Goal: Find specific page/section: Find specific page/section

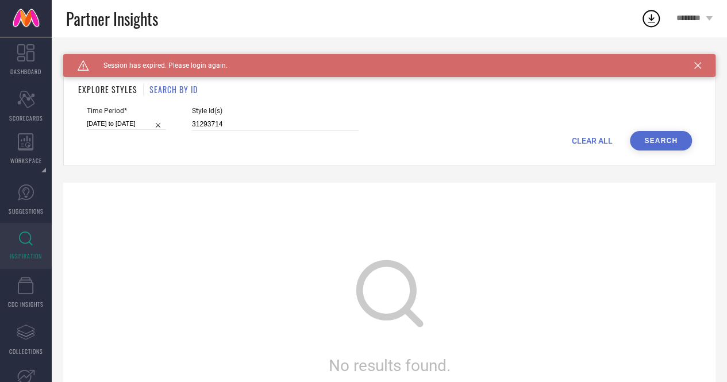
click at [28, 19] on link at bounding box center [26, 18] width 52 height 37
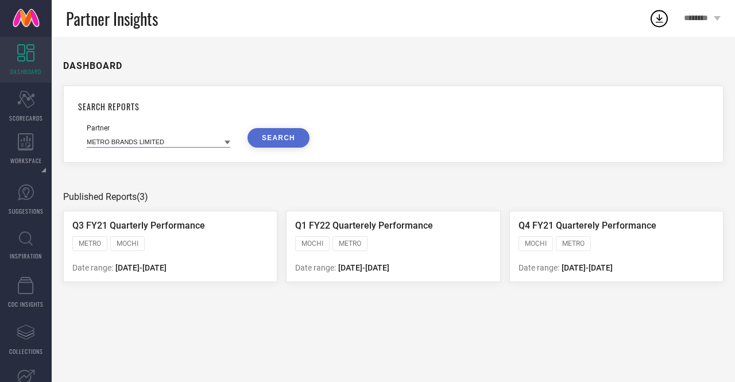
click at [198, 140] on input at bounding box center [159, 142] width 144 height 12
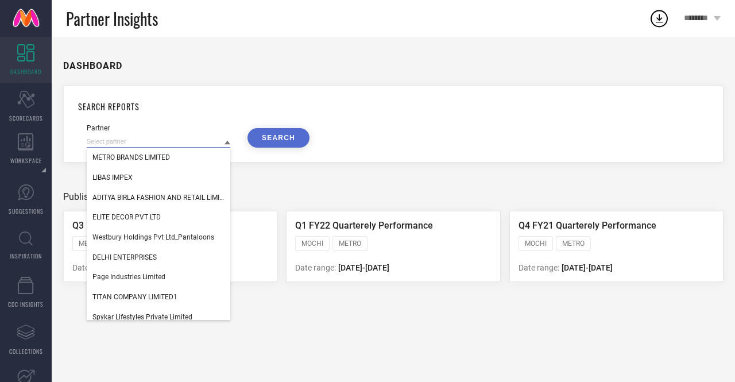
click at [199, 143] on input at bounding box center [159, 142] width 144 height 12
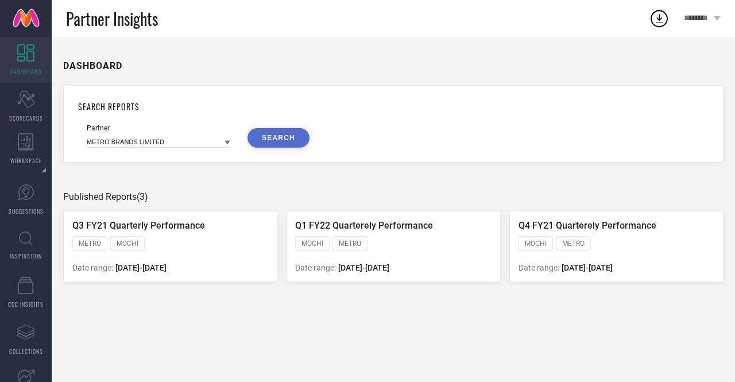
click at [188, 120] on div "SEARCH REPORTS Partner METRO BRANDS LIMITED SEARCH" at bounding box center [393, 124] width 661 height 77
click at [185, 137] on input at bounding box center [159, 142] width 144 height 12
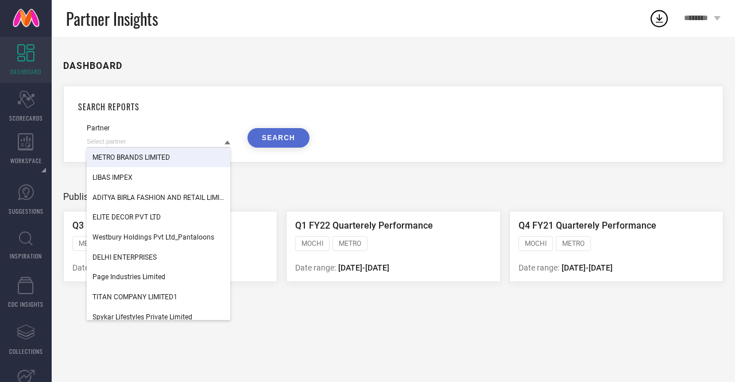
click at [169, 161] on span "METRO BRANDS LIMITED" at bounding box center [131, 157] width 78 height 8
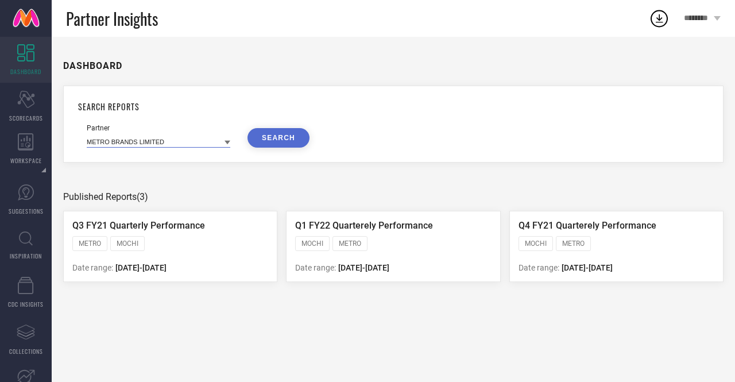
click at [155, 141] on input at bounding box center [159, 142] width 144 height 12
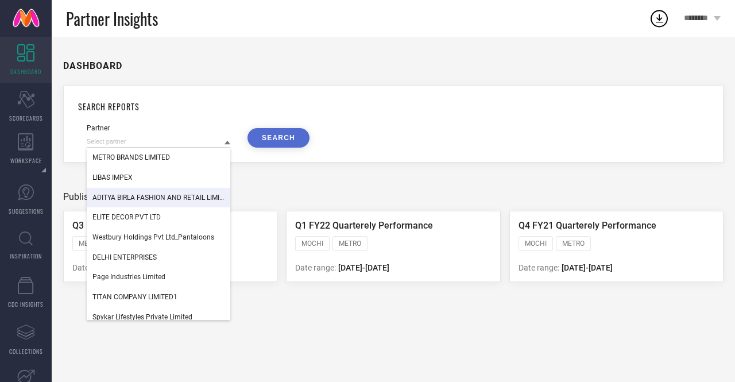
click at [148, 190] on div "ADITYA BIRLA FASHION AND RETAIL LIMITED (MADURA FASHION & LIFESTYLE DIVISION)" at bounding box center [159, 198] width 144 height 20
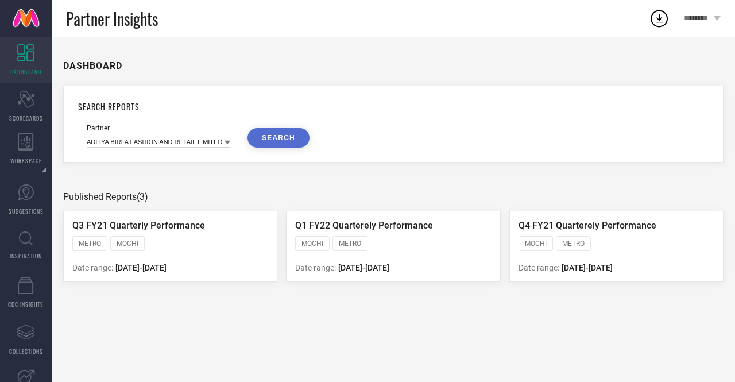
click at [145, 127] on div "Partner" at bounding box center [159, 128] width 144 height 8
click at [149, 140] on input at bounding box center [159, 142] width 144 height 12
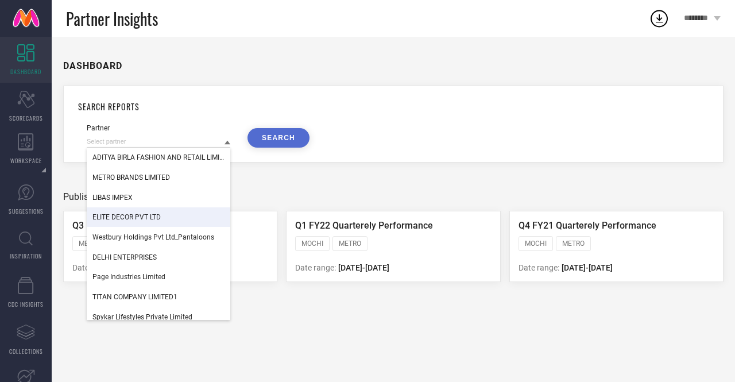
click at [141, 215] on span "ELITE DECOR PVT LTD" at bounding box center [126, 217] width 68 height 8
